Goal: Task Accomplishment & Management: Complete application form

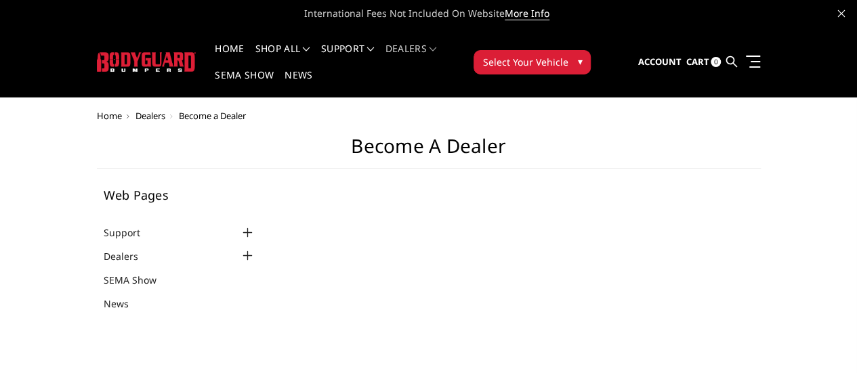
select select "US"
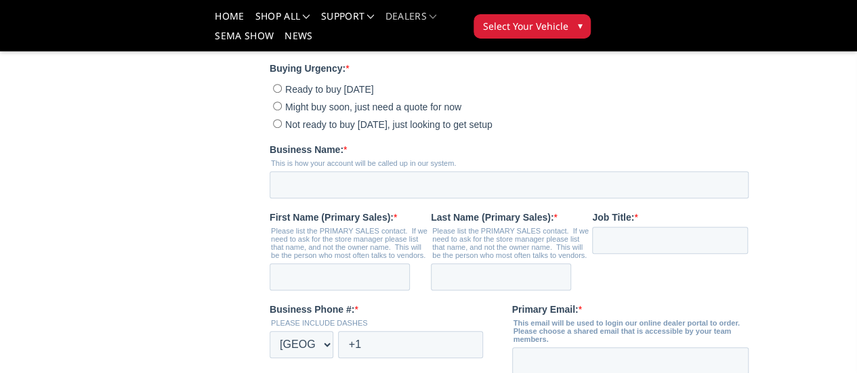
scroll to position [282, 0]
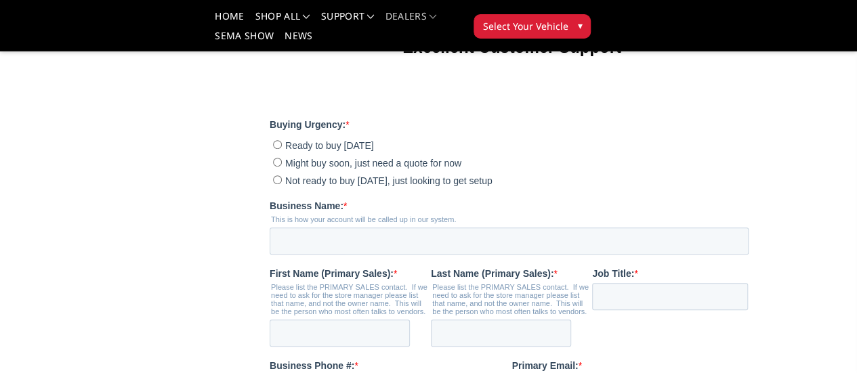
click at [276, 149] on input "Ready to buy [DATE]" at bounding box center [276, 144] width 9 height 9
radio input "true"
click at [349, 255] on div "Business Name: * This is how your account will be called up in our system." at bounding box center [511, 227] width 484 height 56
click at [349, 255] on input "Business Name: *" at bounding box center [508, 241] width 479 height 27
type input "Main Line Overland"
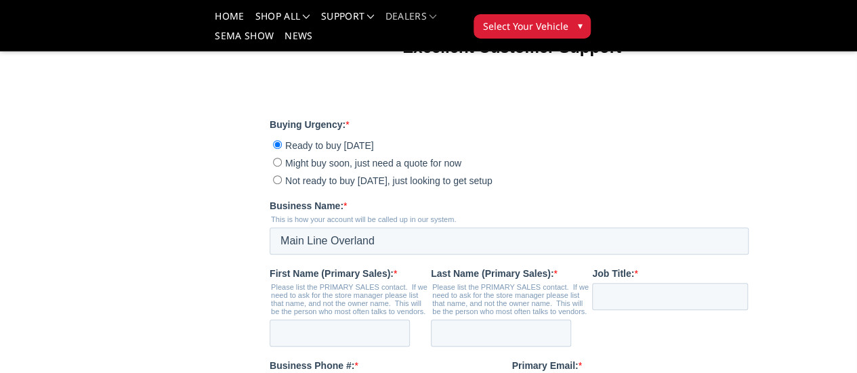
click at [159, 246] on main "Become a Dealer Web Pages Support FAQ Install Instructions Shipping Warranty Te…" at bounding box center [429, 313] width 664 height 1053
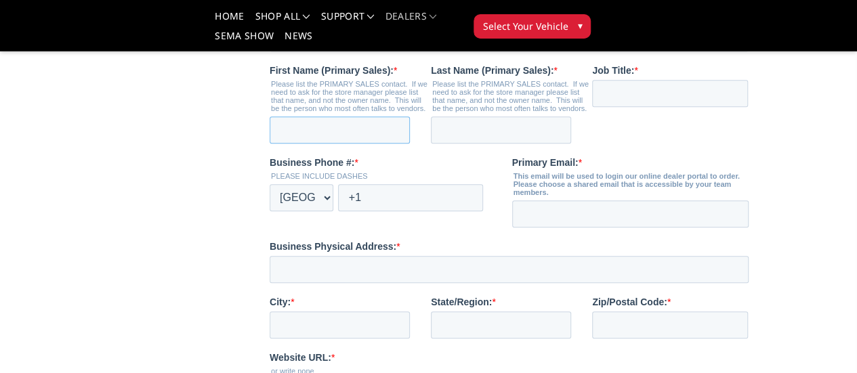
click at [339, 144] on input "First Name (Primary Sales): *" at bounding box center [339, 129] width 140 height 27
type input "Matt"
type input "Henwood"
type input "sales@mainlineoverland.com"
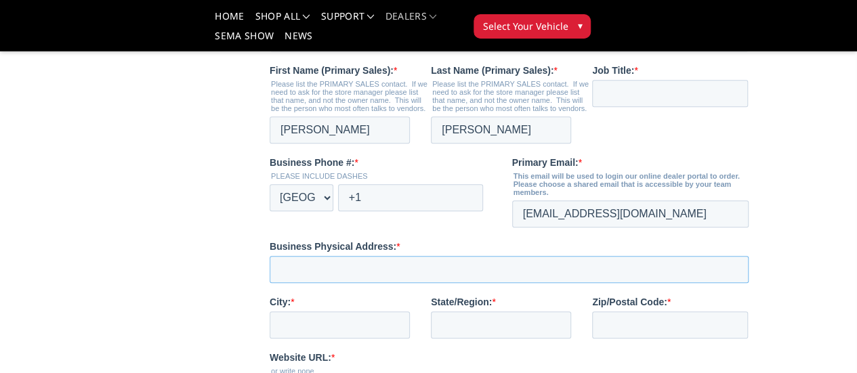
type input "917 Old Fern Hill Road"
type input "West Chester"
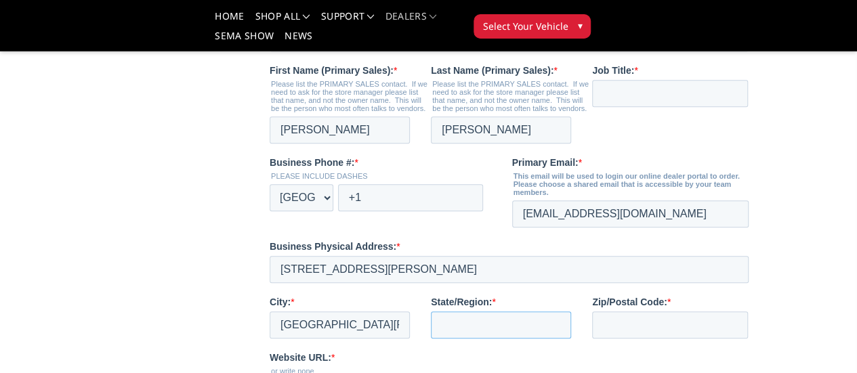
type input "PA"
type input "19380"
click at [420, 211] on input "+1" at bounding box center [409, 197] width 145 height 27
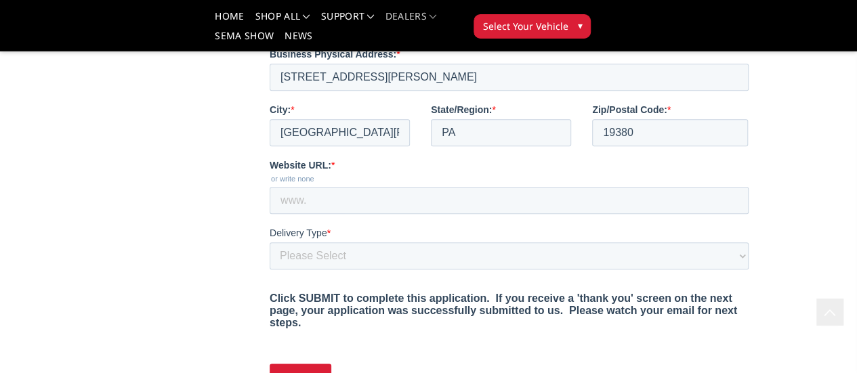
scroll to position [688, 0]
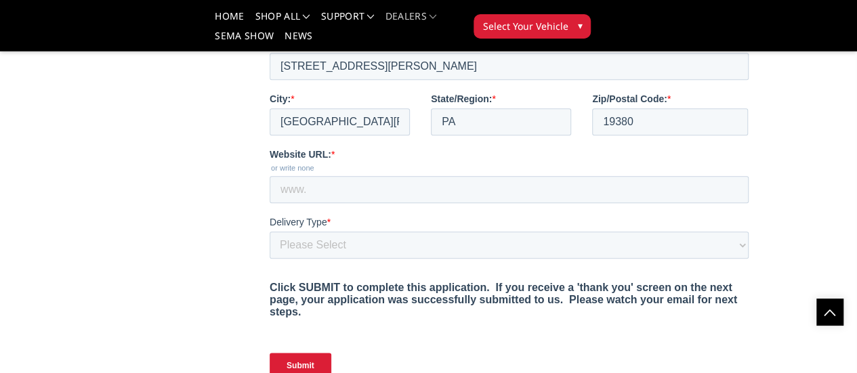
type input "+1 8446567626"
click at [309, 203] on input "Website URL: *" at bounding box center [508, 189] width 479 height 27
type input "mainlineoverland.com"
click at [338, 259] on select "Please Select Yes, I need a liftgate No, I have a forklift and/or dock" at bounding box center [508, 245] width 479 height 27
select select "I have a forklift"
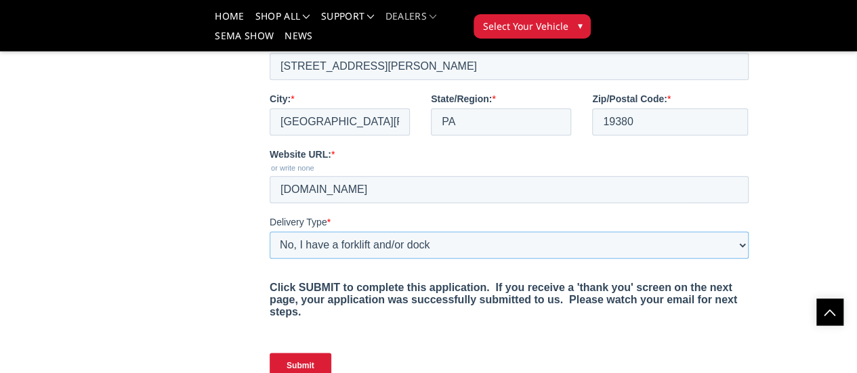
click at [269, 259] on select "Please Select Yes, I need a liftgate No, I have a forklift and/or dock" at bounding box center [508, 245] width 479 height 27
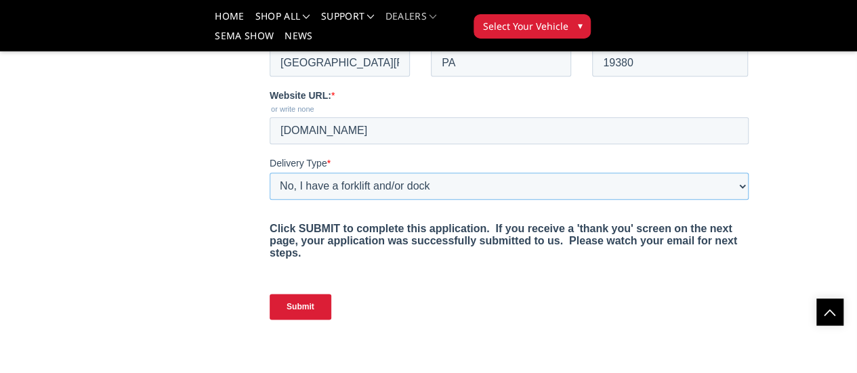
scroll to position [823, 0]
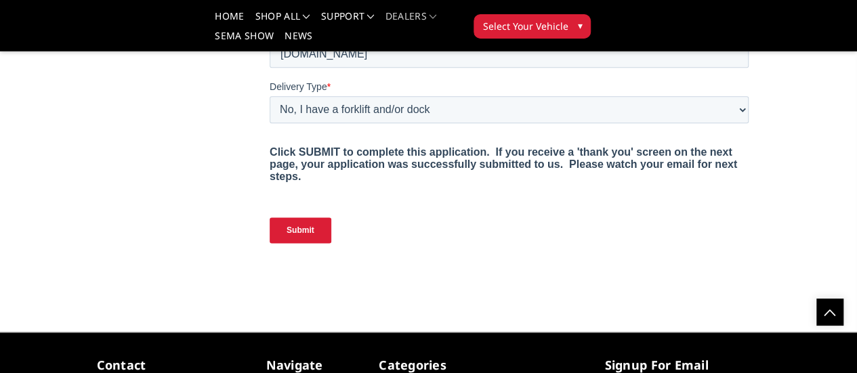
click at [286, 243] on input "Submit" at bounding box center [300, 230] width 62 height 26
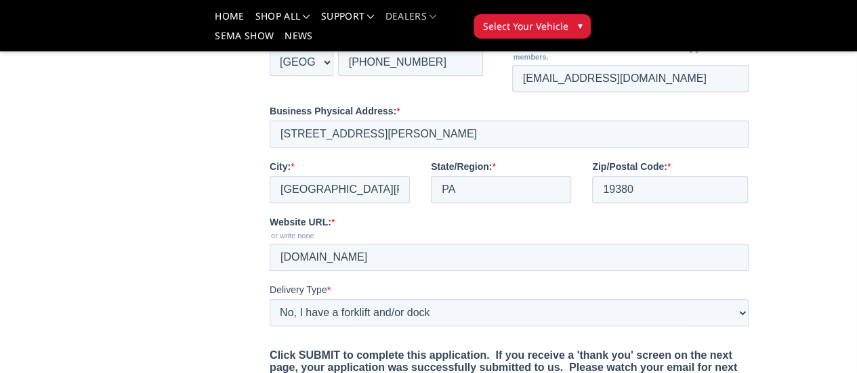
scroll to position [485, 0]
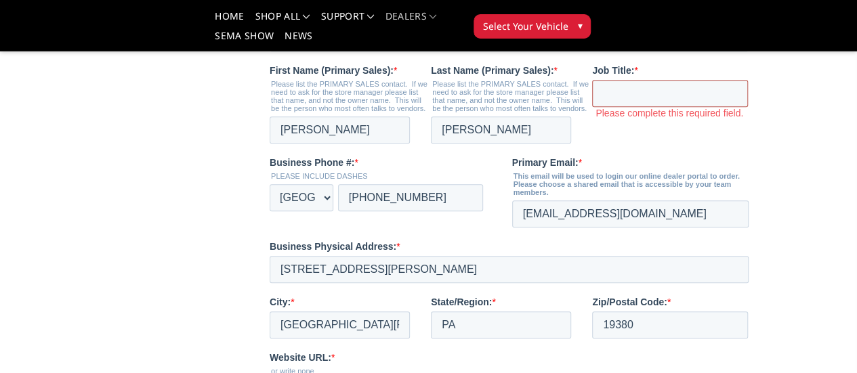
click at [747, 107] on input "Job Title: *" at bounding box center [669, 93] width 156 height 27
type input "Owner"
click at [97, 137] on main "Become a Dealer Web Pages Support FAQ Install Instructions Shipping Warranty Te…" at bounding box center [429, 118] width 664 height 1069
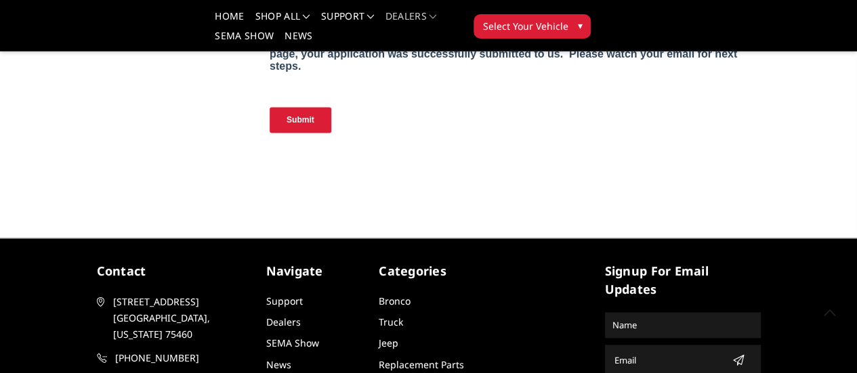
scroll to position [959, 0]
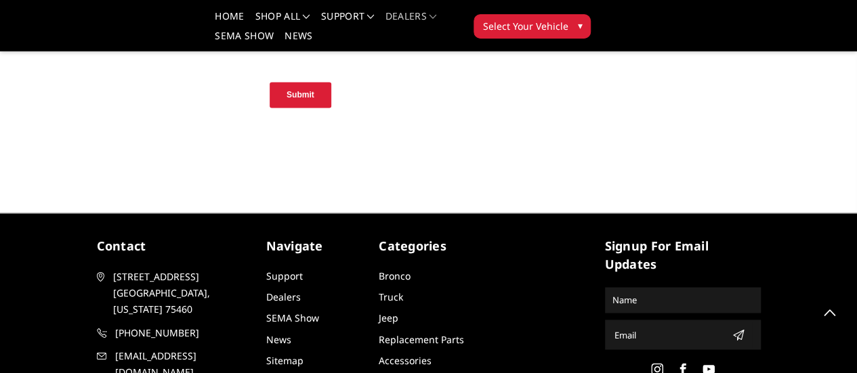
click at [295, 108] on input "Submit" at bounding box center [300, 95] width 62 height 26
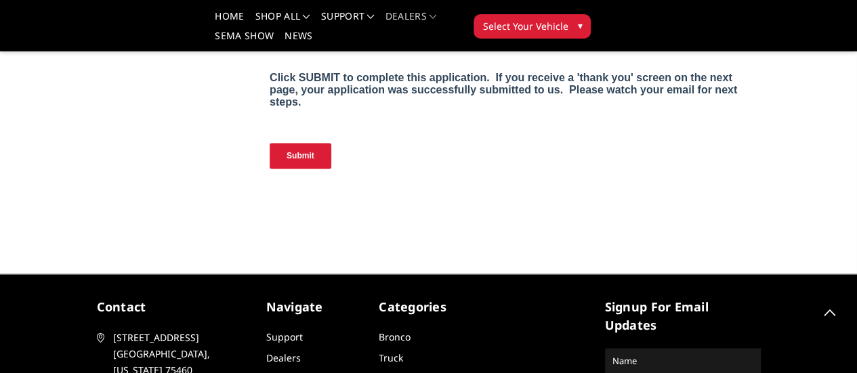
scroll to position [779, 0]
